Goal: Task Accomplishment & Management: Use online tool/utility

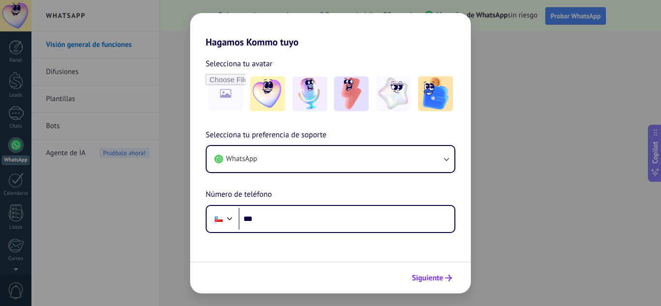
click at [434, 275] on span "Siguiente" at bounding box center [427, 278] width 31 height 7
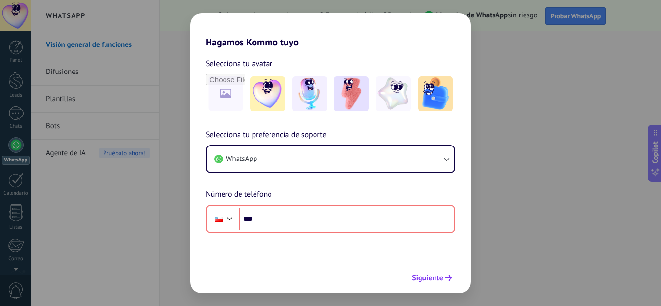
click at [430, 277] on span "Siguiente" at bounding box center [427, 278] width 31 height 7
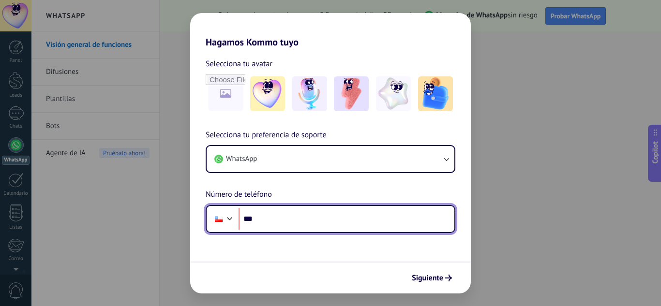
click at [287, 214] on input "***" at bounding box center [347, 219] width 216 height 22
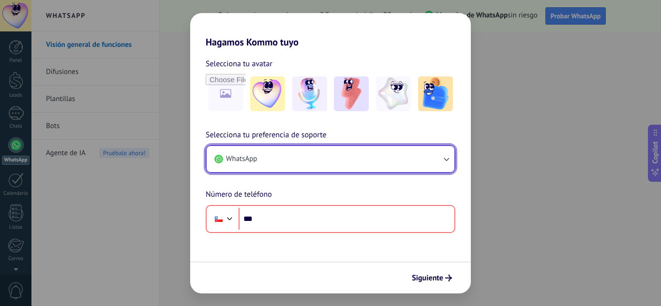
click at [351, 157] on button "WhatsApp" at bounding box center [331, 159] width 248 height 26
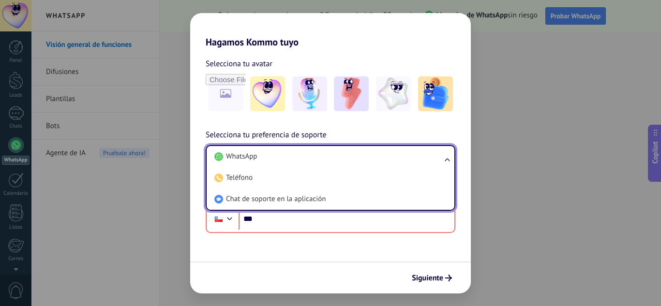
click at [253, 178] on li "Teléfono" at bounding box center [329, 177] width 236 height 21
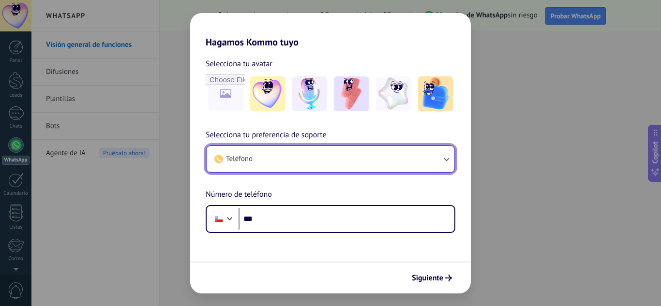
click at [297, 156] on button "Teléfono" at bounding box center [331, 159] width 248 height 26
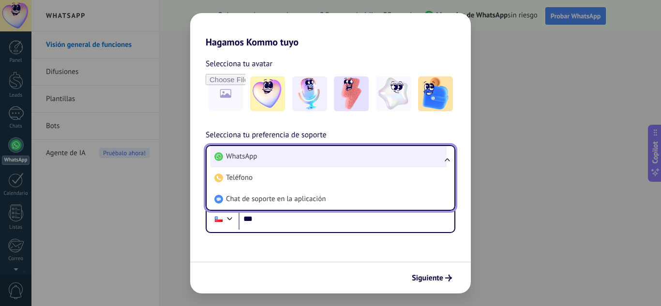
click at [270, 156] on li "WhatsApp" at bounding box center [329, 156] width 236 height 21
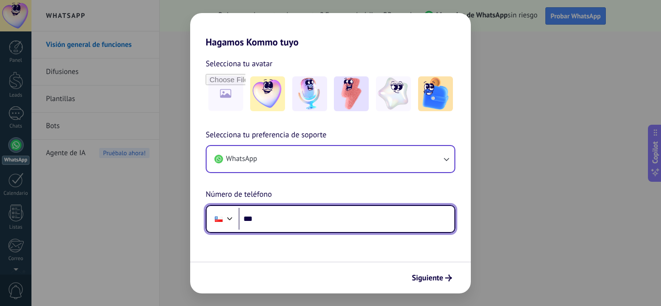
click at [272, 219] on input "***" at bounding box center [347, 219] width 216 height 22
type input "**********"
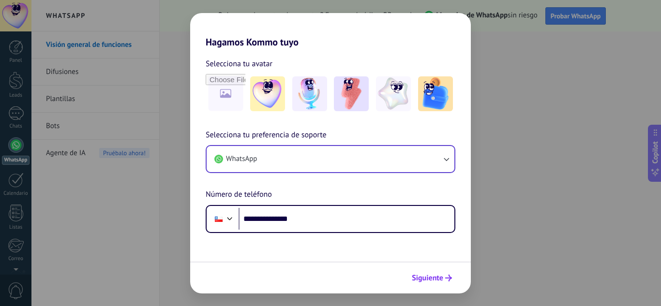
click at [431, 282] on span "Siguiente" at bounding box center [427, 278] width 31 height 7
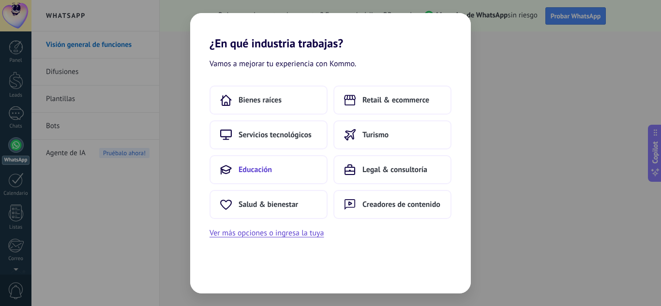
click at [268, 180] on button "Educación" at bounding box center [269, 169] width 118 height 29
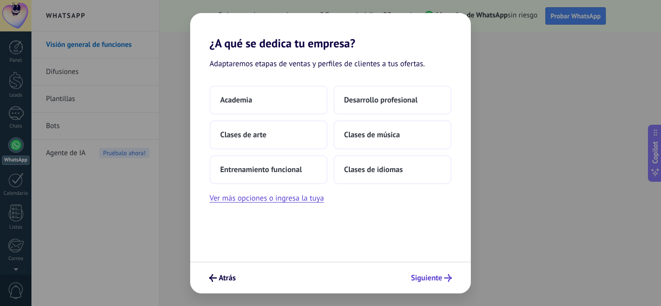
click at [413, 277] on span "Siguiente" at bounding box center [426, 278] width 31 height 7
click at [408, 90] on button "Desarrollo profesional" at bounding box center [392, 100] width 118 height 29
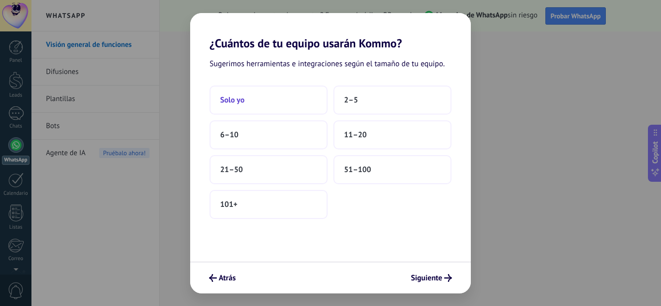
click at [257, 104] on button "Solo yo" at bounding box center [269, 100] width 118 height 29
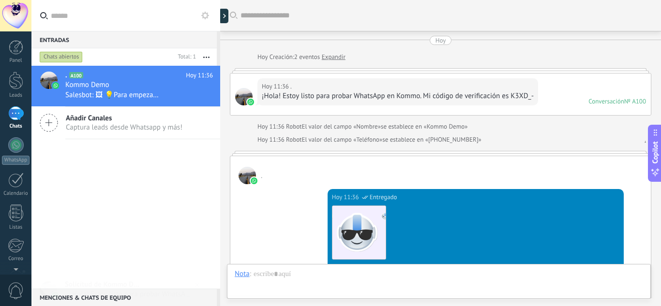
scroll to position [345, 0]
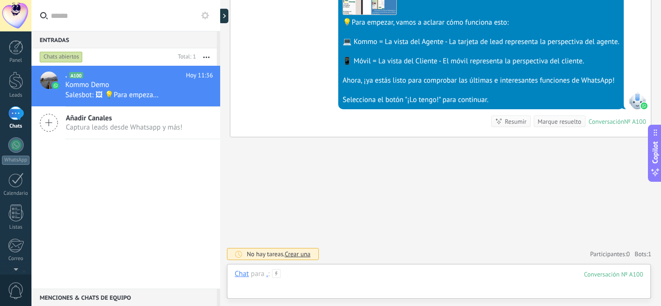
click at [300, 289] on div at bounding box center [439, 284] width 409 height 29
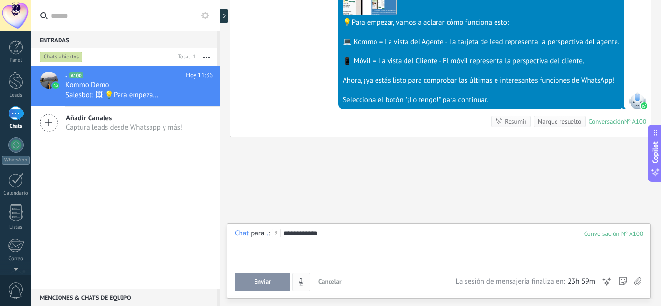
click at [271, 275] on button "Enviar" at bounding box center [263, 282] width 56 height 18
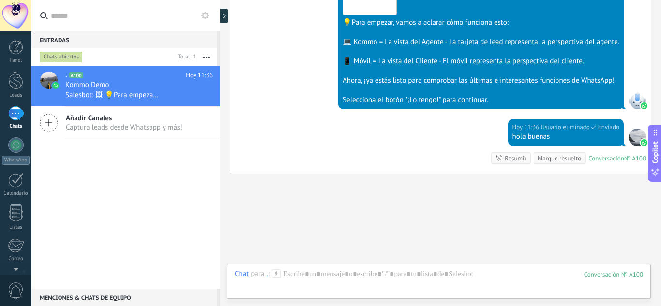
scroll to position [381, 0]
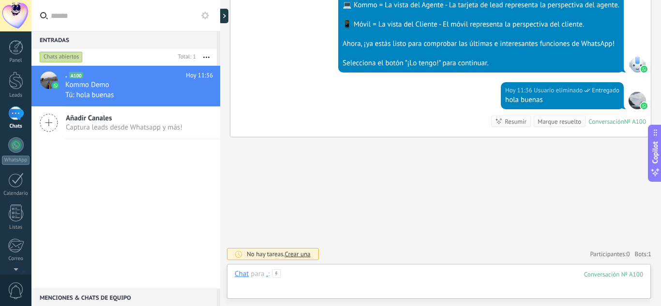
click at [327, 273] on div at bounding box center [439, 284] width 409 height 29
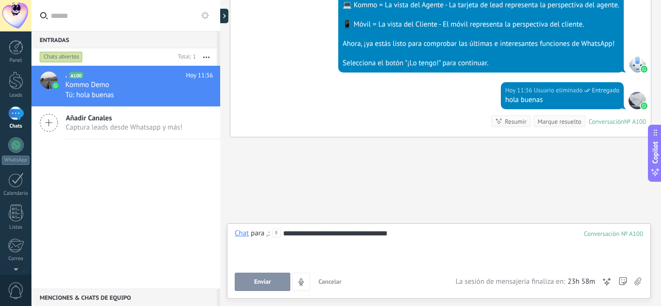
click at [257, 287] on button "Enviar" at bounding box center [263, 282] width 56 height 18
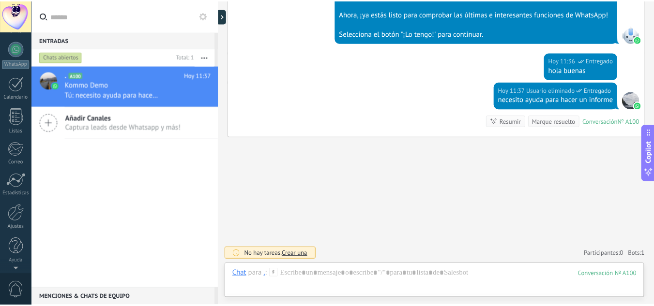
scroll to position [0, 0]
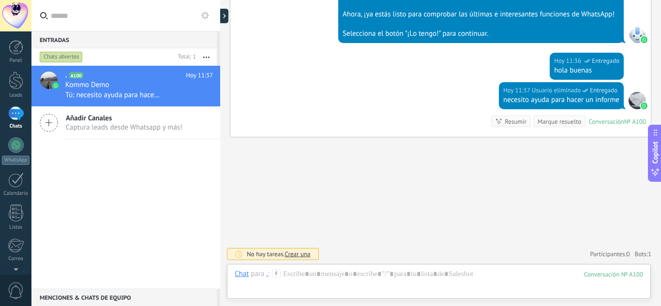
click at [450, 28] on div at bounding box center [481, 24] width 277 height 10
click at [481, 35] on div "Selecciona el botón "¡Lo tengo!" para continuar." at bounding box center [481, 34] width 277 height 10
click at [207, 16] on use at bounding box center [205, 16] width 8 height 8
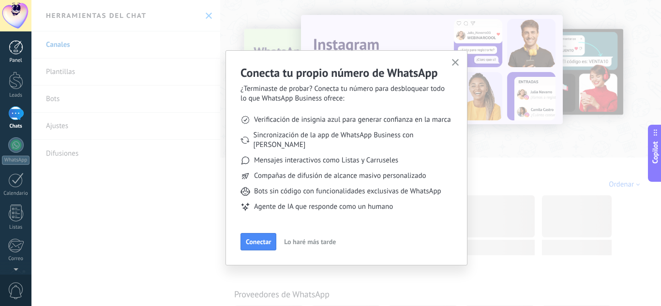
click at [14, 57] on link "Panel" at bounding box center [15, 52] width 31 height 24
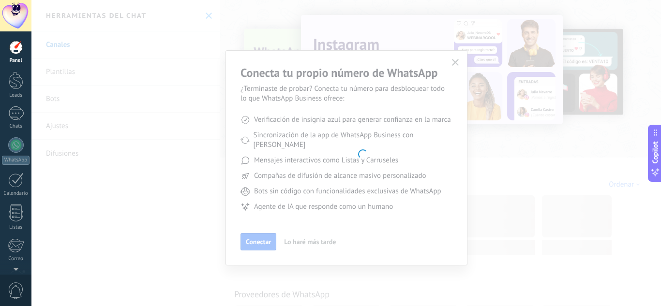
click at [453, 62] on body ".abecls-1,.abecls-2{fill-rule:evenodd}.abecls-2{fill:#fff} .abhcls-1{fill:none}…" at bounding box center [330, 153] width 661 height 306
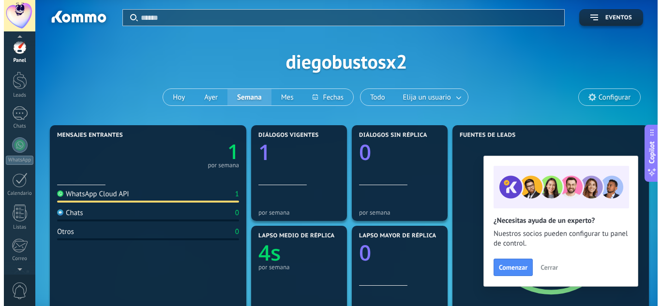
scroll to position [12, 0]
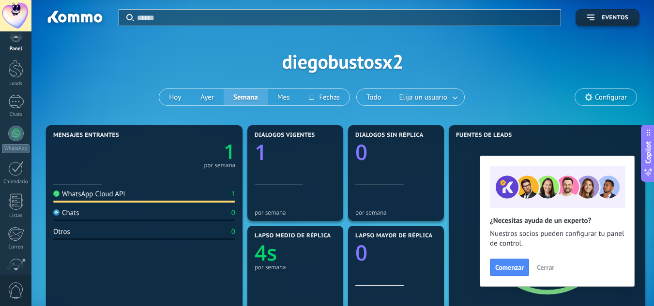
click at [14, 289] on span "0" at bounding box center [16, 291] width 16 height 17
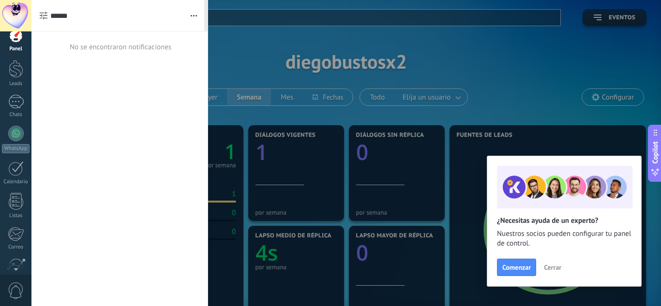
scroll to position [0, 0]
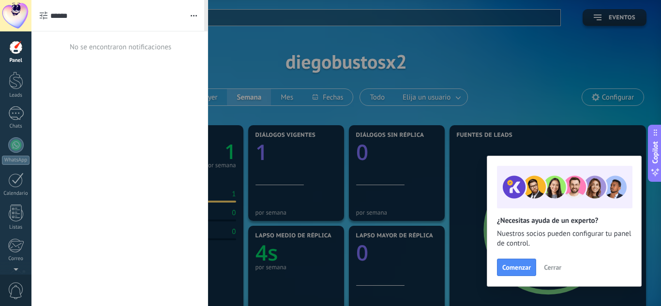
click at [193, 12] on button "button" at bounding box center [193, 15] width 21 height 31
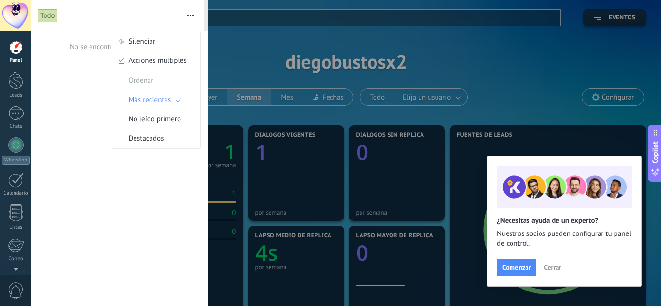
click at [193, 12] on button "button" at bounding box center [190, 15] width 21 height 31
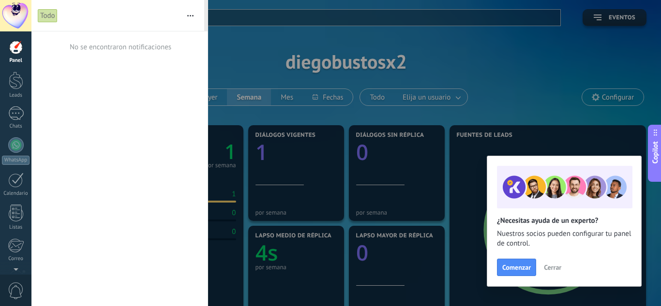
click at [4, 16] on div at bounding box center [15, 15] width 31 height 31
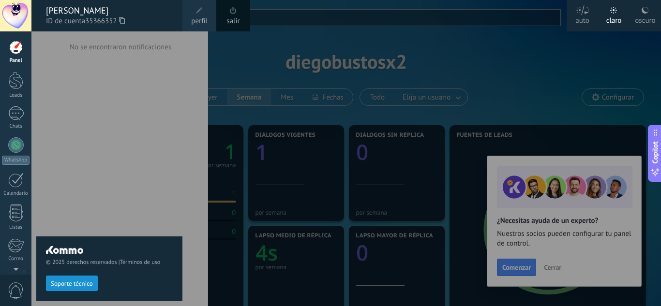
click at [236, 13] on span at bounding box center [233, 10] width 7 height 7
